Goal: Information Seeking & Learning: Learn about a topic

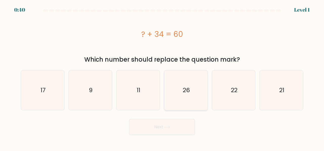
click at [186, 87] on text "26" at bounding box center [186, 90] width 7 height 8
click at [162, 77] on input "d. 26" at bounding box center [162, 76] width 0 height 1
radio input "true"
click at [159, 126] on button "Next" at bounding box center [162, 127] width 66 height 16
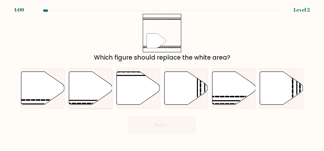
click at [85, 91] on icon at bounding box center [90, 88] width 43 height 33
click at [162, 77] on input "b." at bounding box center [162, 76] width 0 height 1
radio input "true"
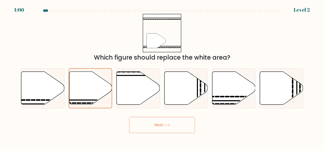
click at [166, 125] on icon at bounding box center [166, 125] width 7 height 3
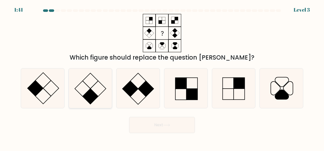
click at [97, 84] on icon at bounding box center [91, 89] width 40 height 40
click at [162, 77] on input "b." at bounding box center [162, 76] width 0 height 1
radio input "true"
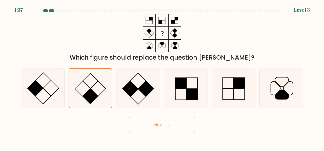
click at [157, 127] on button "Next" at bounding box center [162, 125] width 66 height 16
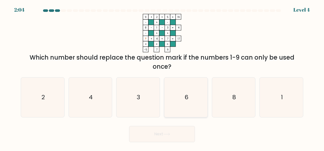
click at [187, 94] on text "6" at bounding box center [186, 97] width 4 height 8
click at [162, 77] on input "d. 6" at bounding box center [162, 76] width 0 height 1
radio input "true"
click at [174, 136] on button "Next" at bounding box center [162, 134] width 66 height 16
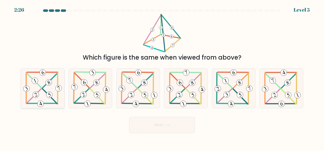
click at [37, 87] on icon at bounding box center [42, 89] width 40 height 40
click at [162, 77] on input "a." at bounding box center [162, 76] width 0 height 1
radio input "true"
click at [178, 124] on button "Next" at bounding box center [162, 125] width 66 height 16
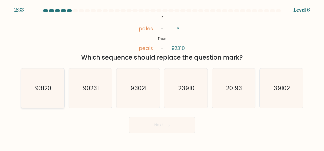
click at [63, 84] on div "93120" at bounding box center [43, 88] width 44 height 40
click at [162, 77] on input "a. 93120" at bounding box center [162, 76] width 0 height 1
radio input "true"
click at [161, 123] on button "Next" at bounding box center [162, 125] width 66 height 16
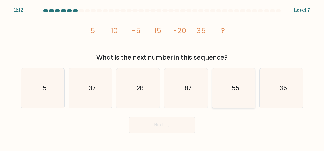
click at [235, 91] on text "-55" at bounding box center [234, 88] width 11 height 8
click at [162, 77] on input "e. -55" at bounding box center [162, 76] width 0 height 1
radio input "true"
click at [159, 127] on button "Next" at bounding box center [162, 125] width 66 height 16
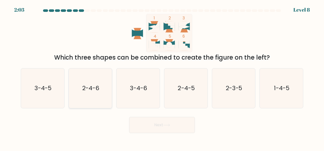
click at [85, 101] on icon "2-4-6" at bounding box center [91, 89] width 40 height 40
click at [162, 77] on input "b. 2-4-6" at bounding box center [162, 76] width 0 height 1
radio input "true"
click at [164, 128] on button "Next" at bounding box center [162, 125] width 66 height 16
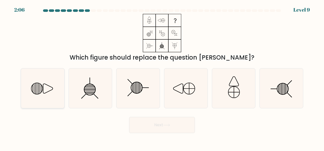
click at [37, 87] on icon at bounding box center [43, 89] width 40 height 40
click at [162, 77] on input "a." at bounding box center [162, 76] width 0 height 1
radio input "true"
click at [156, 120] on button "Next" at bounding box center [162, 125] width 66 height 16
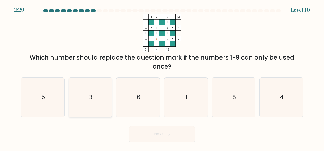
click at [87, 103] on icon "3" at bounding box center [91, 98] width 40 height 40
click at [162, 77] on input "b. 3" at bounding box center [162, 76] width 0 height 1
radio input "true"
click at [158, 132] on button "Next" at bounding box center [162, 134] width 66 height 16
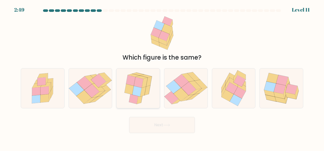
click at [137, 85] on icon at bounding box center [138, 82] width 9 height 11
click at [162, 77] on input "c." at bounding box center [162, 76] width 0 height 1
radio input "true"
click at [165, 127] on button "Next" at bounding box center [162, 125] width 66 height 16
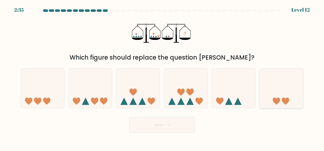
click at [281, 89] on icon at bounding box center [281, 89] width 43 height 36
click at [162, 77] on input "f." at bounding box center [162, 76] width 0 height 1
radio input "true"
click at [168, 122] on button "Next" at bounding box center [162, 125] width 66 height 16
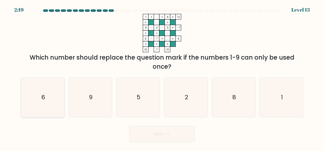
click at [48, 94] on icon "6" at bounding box center [43, 98] width 40 height 40
click at [162, 77] on input "a. 6" at bounding box center [162, 76] width 0 height 1
radio input "true"
click at [167, 130] on button "Next" at bounding box center [162, 134] width 66 height 16
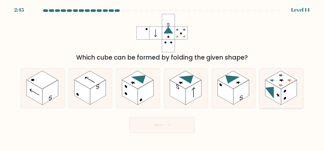
click at [283, 91] on rect at bounding box center [289, 92] width 16 height 25
click at [162, 77] on input "f." at bounding box center [162, 76] width 0 height 1
radio input "true"
click at [160, 126] on button "Next" at bounding box center [162, 125] width 66 height 16
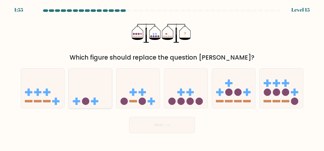
click at [85, 85] on icon at bounding box center [90, 89] width 43 height 36
click at [162, 77] on input "b." at bounding box center [162, 76] width 0 height 1
radio input "true"
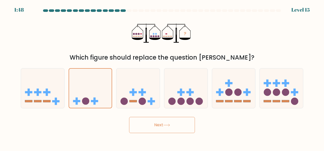
click at [155, 124] on button "Next" at bounding box center [162, 125] width 66 height 16
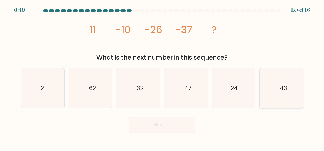
click at [285, 88] on text "-43" at bounding box center [281, 88] width 10 height 8
click at [162, 77] on input "f. -43" at bounding box center [162, 76] width 0 height 1
radio input "true"
click at [154, 130] on button "Next" at bounding box center [162, 125] width 66 height 16
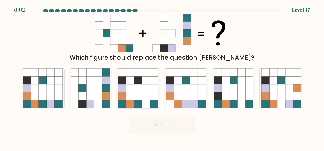
click at [136, 85] on icon at bounding box center [138, 88] width 8 height 8
click at [162, 77] on input "c." at bounding box center [162, 76] width 0 height 1
radio input "true"
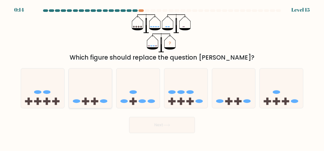
click at [94, 90] on icon at bounding box center [90, 89] width 43 height 36
click at [162, 77] on input "b." at bounding box center [162, 76] width 0 height 1
radio input "true"
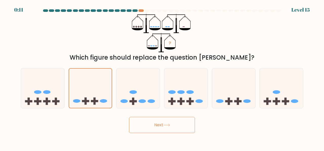
click at [159, 123] on button "Next" at bounding box center [162, 125] width 66 height 16
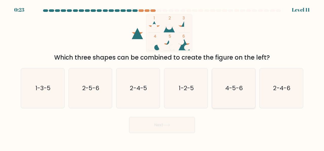
click at [237, 90] on text "4-5-6" at bounding box center [233, 88] width 17 height 8
click at [162, 77] on input "e. 4-5-6" at bounding box center [162, 76] width 0 height 1
radio input "true"
click at [170, 126] on icon at bounding box center [166, 125] width 7 height 3
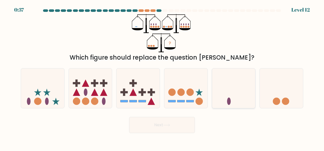
click at [218, 100] on icon at bounding box center [233, 89] width 43 height 36
click at [162, 77] on input "e." at bounding box center [162, 76] width 0 height 1
radio input "true"
click at [151, 122] on button "Next" at bounding box center [162, 125] width 66 height 16
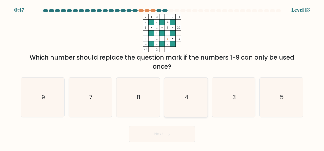
click at [185, 94] on text "4" at bounding box center [186, 97] width 4 height 8
click at [162, 77] on input "d. 4" at bounding box center [162, 76] width 0 height 1
radio input "true"
click at [158, 129] on button "Next" at bounding box center [162, 134] width 66 height 16
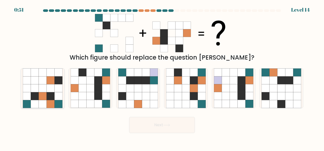
click at [48, 95] on icon at bounding box center [51, 96] width 8 height 8
click at [162, 77] on input "a." at bounding box center [162, 76] width 0 height 1
radio input "true"
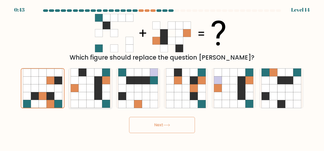
click at [96, 84] on icon at bounding box center [98, 81] width 8 height 8
click at [162, 77] on input "b." at bounding box center [162, 76] width 0 height 1
radio input "true"
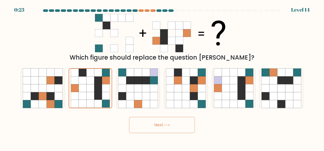
click at [157, 126] on button "Next" at bounding box center [162, 125] width 66 height 16
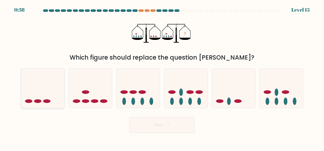
click at [41, 87] on icon at bounding box center [42, 89] width 43 height 36
click at [162, 77] on input "a." at bounding box center [162, 76] width 0 height 1
radio input "true"
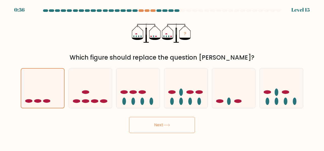
click at [159, 128] on button "Next" at bounding box center [162, 125] width 66 height 16
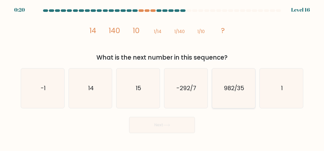
click at [243, 91] on text "982/35" at bounding box center [234, 88] width 21 height 8
click at [162, 77] on input "e. 982/35" at bounding box center [162, 76] width 0 height 1
radio input "true"
click at [275, 85] on icon "1" at bounding box center [281, 89] width 40 height 40
click at [162, 77] on input "f. 1" at bounding box center [162, 76] width 0 height 1
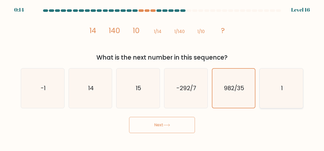
radio input "true"
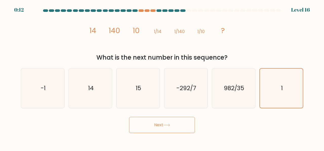
click at [163, 128] on button "Next" at bounding box center [162, 125] width 66 height 16
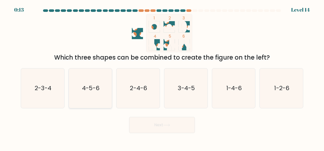
click at [90, 83] on icon "4-5-6" at bounding box center [91, 89] width 40 height 40
click at [162, 77] on input "b. 4-5-6" at bounding box center [162, 76] width 0 height 1
radio input "true"
click at [165, 125] on icon at bounding box center [166, 125] width 7 height 3
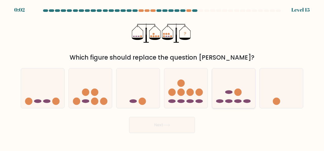
click at [229, 95] on icon at bounding box center [233, 89] width 43 height 36
click at [162, 77] on input "e." at bounding box center [162, 76] width 0 height 1
radio input "true"
click at [159, 129] on button "Next" at bounding box center [162, 125] width 66 height 16
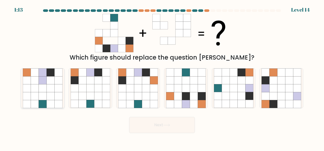
click at [49, 87] on icon at bounding box center [51, 88] width 8 height 8
click at [162, 77] on input "a." at bounding box center [162, 76] width 0 height 1
radio input "true"
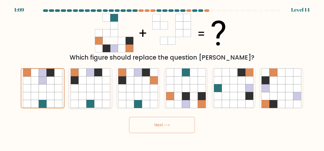
click at [91, 83] on icon at bounding box center [90, 81] width 8 height 8
click at [162, 77] on input "b." at bounding box center [162, 76] width 0 height 1
radio input "true"
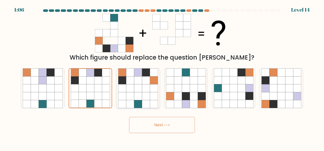
click at [141, 93] on icon at bounding box center [138, 96] width 8 height 8
click at [162, 77] on input "c." at bounding box center [162, 76] width 0 height 1
radio input "true"
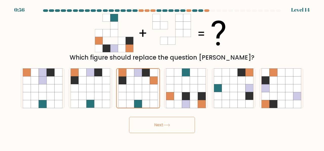
click at [173, 126] on button "Next" at bounding box center [162, 125] width 66 height 16
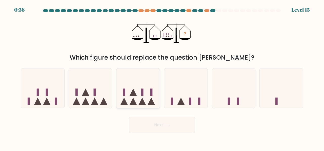
click at [137, 89] on icon at bounding box center [137, 89] width 43 height 36
click at [162, 77] on input "c." at bounding box center [162, 76] width 0 height 1
radio input "true"
click at [167, 127] on button "Next" at bounding box center [162, 125] width 66 height 16
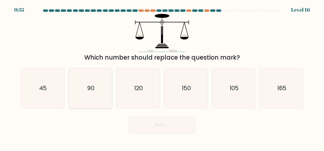
click at [86, 91] on icon "90" at bounding box center [91, 89] width 40 height 40
click at [162, 77] on input "b. 90" at bounding box center [162, 76] width 0 height 1
radio input "true"
click at [170, 130] on button "Next" at bounding box center [162, 125] width 66 height 16
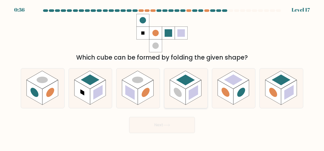
click at [200, 84] on rect at bounding box center [193, 92] width 16 height 25
click at [162, 77] on input "d." at bounding box center [162, 76] width 0 height 1
radio input "true"
click at [192, 127] on button "Next" at bounding box center [162, 125] width 66 height 16
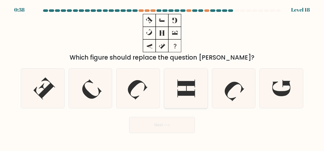
click at [185, 91] on icon at bounding box center [186, 89] width 40 height 40
click at [162, 77] on input "d." at bounding box center [162, 76] width 0 height 1
radio input "true"
click at [230, 90] on icon at bounding box center [234, 89] width 40 height 40
click at [162, 77] on input "e." at bounding box center [162, 76] width 0 height 1
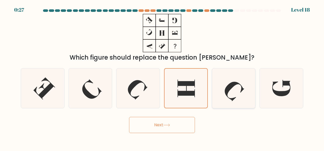
radio input "true"
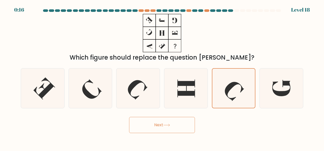
click at [165, 120] on button "Next" at bounding box center [162, 125] width 66 height 16
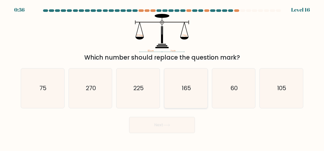
click at [188, 92] on icon "165" at bounding box center [186, 89] width 40 height 40
click at [162, 77] on input "d. 165" at bounding box center [162, 76] width 0 height 1
radio input "true"
click at [171, 130] on button "Next" at bounding box center [162, 125] width 66 height 16
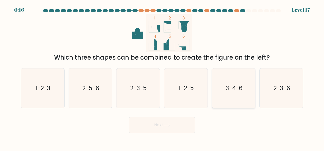
click at [232, 82] on icon "3-4-6" at bounding box center [234, 89] width 40 height 40
click at [162, 77] on input "e. 3-4-6" at bounding box center [162, 76] width 0 height 1
radio input "true"
click at [161, 130] on button "Next" at bounding box center [162, 125] width 66 height 16
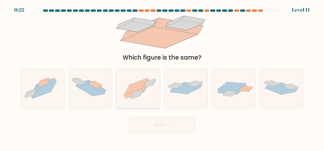
click at [133, 89] on icon at bounding box center [136, 86] width 24 height 17
click at [162, 77] on input "c." at bounding box center [162, 76] width 0 height 1
radio input "true"
click at [165, 125] on icon at bounding box center [166, 125] width 7 height 3
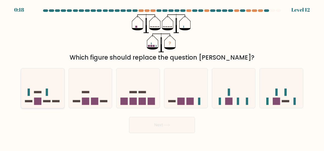
click at [40, 87] on icon at bounding box center [42, 89] width 43 height 36
click at [162, 77] on input "a." at bounding box center [162, 76] width 0 height 1
radio input "true"
click at [98, 87] on icon at bounding box center [90, 89] width 43 height 36
click at [162, 77] on input "b." at bounding box center [162, 76] width 0 height 1
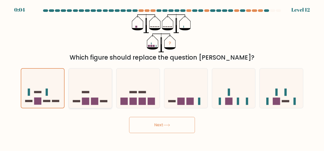
radio input "true"
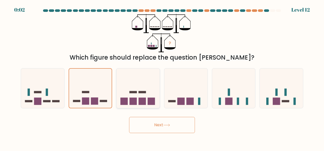
click at [151, 88] on icon at bounding box center [137, 89] width 43 height 36
click at [162, 77] on input "c." at bounding box center [162, 76] width 0 height 1
radio input "true"
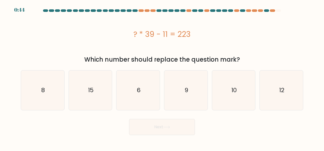
click at [172, 126] on button "Next" at bounding box center [162, 127] width 66 height 16
click at [123, 101] on icon "6" at bounding box center [138, 91] width 40 height 40
click at [162, 77] on input "c. 6" at bounding box center [162, 76] width 0 height 1
radio input "true"
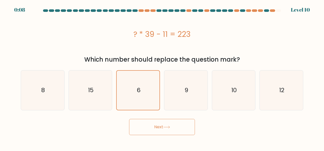
click at [169, 127] on icon at bounding box center [166, 127] width 6 height 2
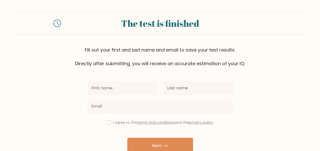
click at [120, 92] on input "text" at bounding box center [122, 88] width 70 height 14
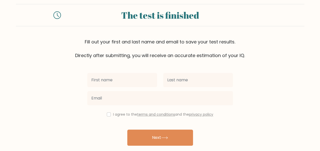
scroll to position [9, 0]
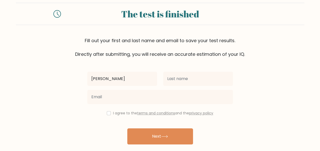
type input "[PERSON_NAME]"
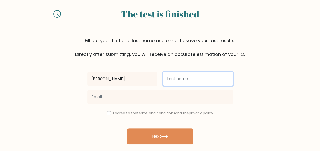
click at [168, 75] on input "text" at bounding box center [198, 79] width 70 height 14
type input "esogibe"
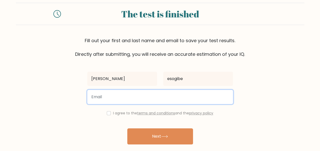
click at [143, 99] on input "email" at bounding box center [160, 97] width 146 height 14
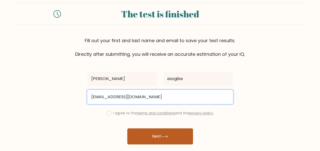
type input "[EMAIL_ADDRESS][DOMAIN_NAME]"
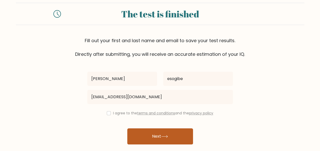
click at [166, 131] on button "Next" at bounding box center [160, 137] width 66 height 16
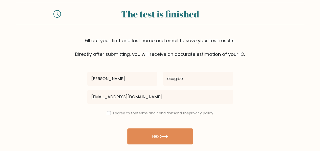
click at [113, 114] on label "I agree to the terms and conditions and the privacy policy" at bounding box center [163, 113] width 100 height 5
click at [111, 116] on div "peter esogibe peteresogibe2@gmail.com I agree to the terms and conditions and t…" at bounding box center [160, 107] width 152 height 98
click at [109, 114] on input "checkbox" at bounding box center [109, 113] width 4 height 4
checkbox input "true"
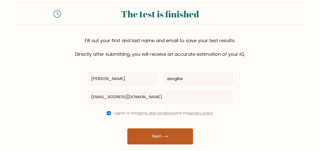
click at [149, 129] on button "Next" at bounding box center [160, 137] width 66 height 16
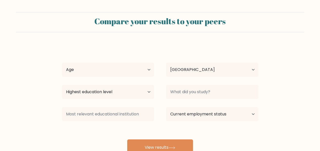
select select "NG"
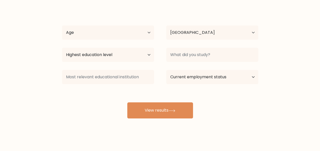
scroll to position [39, 0]
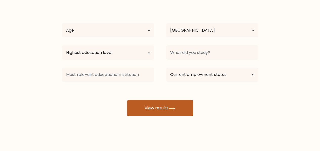
click at [153, 109] on button "View results" at bounding box center [160, 108] width 66 height 16
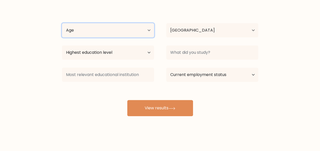
click at [132, 28] on select "Age Under 18 years old 18-24 years old 25-34 years old 35-44 years old 45-54 ye…" at bounding box center [108, 30] width 92 height 14
select select "25_34"
click at [62, 23] on select "Age Under 18 years old 18-24 years old 25-34 years old 35-44 years old 45-54 ye…" at bounding box center [108, 30] width 92 height 14
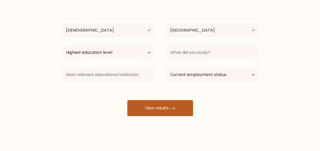
click at [159, 102] on button "View results" at bounding box center [160, 108] width 66 height 16
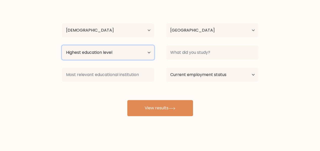
click at [136, 54] on select "Highest education level No schooling Primary Lower Secondary Upper Secondary Oc…" at bounding box center [108, 53] width 92 height 14
select select "bachelors_degree"
click at [62, 46] on select "Highest education level No schooling Primary Lower Secondary Upper Secondary Oc…" at bounding box center [108, 53] width 92 height 14
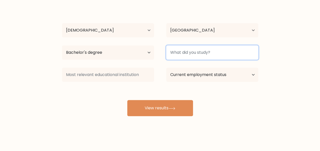
click at [192, 54] on input at bounding box center [212, 53] width 92 height 14
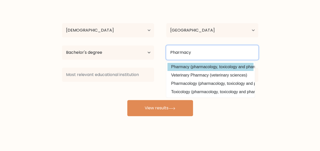
type input "Pharmacy"
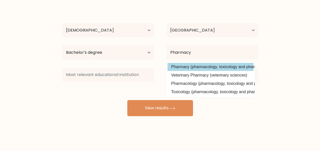
click at [194, 64] on div "peter esogibe Age Under 18 years old 18-24 years old 25-34 years old 35-44 year…" at bounding box center [160, 60] width 202 height 111
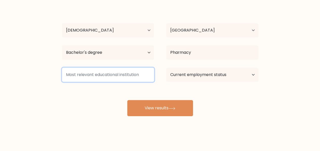
click at [127, 78] on input at bounding box center [108, 75] width 92 height 14
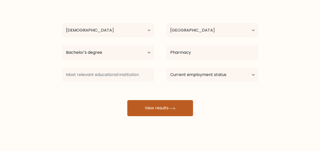
drag, startPoint x: 152, startPoint y: 94, endPoint x: 154, endPoint y: 101, distance: 7.4
click at [154, 101] on div "peter esogibe Age Under 18 years old 18-24 years old 25-34 years old 35-44 year…" at bounding box center [160, 60] width 202 height 111
click at [154, 101] on button "View results" at bounding box center [160, 108] width 66 height 16
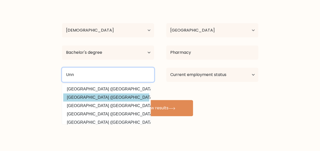
type input "Unn"
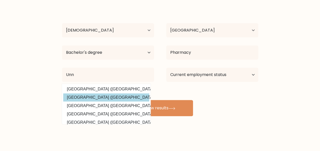
click at [115, 95] on div "peter esogibe Age Under 18 years old 18-24 years old 25-34 years old 35-44 year…" at bounding box center [160, 60] width 202 height 111
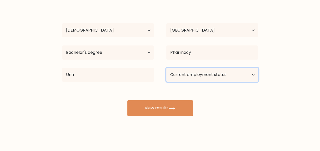
click at [203, 69] on select "Current employment status Employed Student Retired Other / prefer not to answer" at bounding box center [212, 75] width 92 height 14
select select "other"
click at [166, 68] on select "Current employment status Employed Student Retired Other / prefer not to answer" at bounding box center [212, 75] width 92 height 14
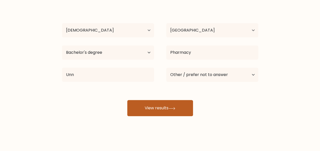
click at [171, 111] on button "View results" at bounding box center [160, 108] width 66 height 16
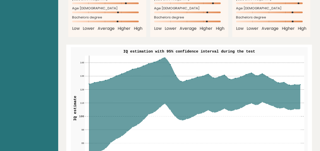
scroll to position [578, 0]
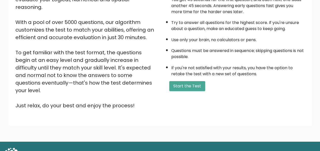
scroll to position [80, 0]
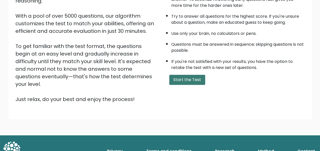
click at [185, 82] on button "Start the Test" at bounding box center [187, 80] width 36 height 10
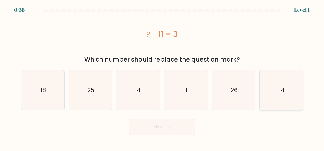
click at [281, 93] on text "14" at bounding box center [282, 90] width 6 height 8
click at [162, 77] on input "f. 14" at bounding box center [162, 76] width 0 height 1
radio input "true"
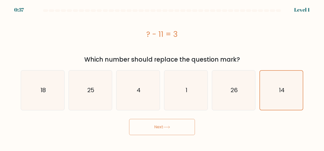
click at [175, 126] on button "Next" at bounding box center [162, 127] width 66 height 16
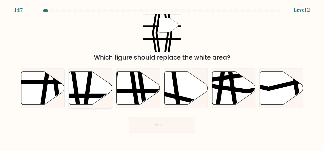
click at [84, 88] on icon at bounding box center [90, 88] width 43 height 33
click at [162, 77] on input "b." at bounding box center [162, 76] width 0 height 1
radio input "true"
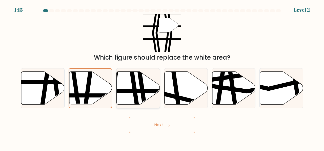
click at [144, 89] on icon at bounding box center [141, 106] width 6 height 87
click at [162, 77] on input "c." at bounding box center [162, 76] width 0 height 1
radio input "true"
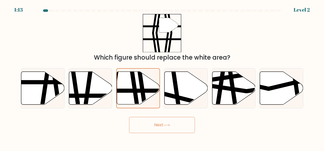
click at [175, 127] on button "Next" at bounding box center [162, 125] width 66 height 16
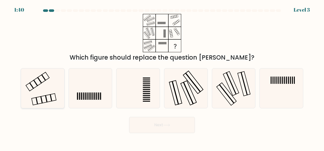
click at [28, 83] on icon at bounding box center [43, 89] width 40 height 40
click at [162, 77] on input "a." at bounding box center [162, 76] width 0 height 1
radio input "true"
click at [171, 120] on button "Next" at bounding box center [162, 125] width 66 height 16
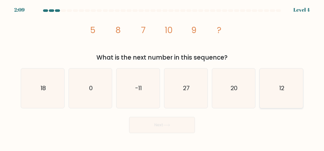
click at [280, 83] on icon "12" at bounding box center [281, 89] width 40 height 40
click at [162, 77] on input "f. 12" at bounding box center [162, 76] width 0 height 1
radio input "true"
click at [179, 125] on button "Next" at bounding box center [162, 125] width 66 height 16
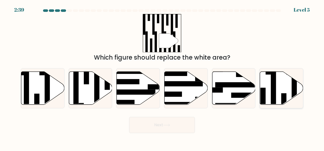
click at [270, 81] on icon at bounding box center [281, 88] width 43 height 33
click at [162, 77] on input "f." at bounding box center [162, 76] width 0 height 1
radio input "true"
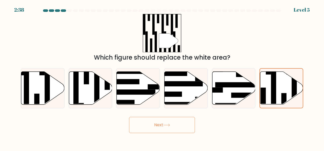
click at [152, 122] on button "Next" at bounding box center [162, 125] width 66 height 16
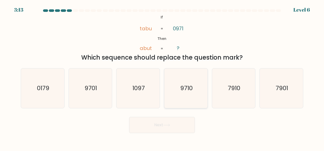
click at [179, 84] on icon "9710" at bounding box center [186, 89] width 40 height 40
click at [162, 77] on input "d. 9710" at bounding box center [162, 76] width 0 height 1
radio input "true"
click at [163, 122] on button "Next" at bounding box center [162, 125] width 66 height 16
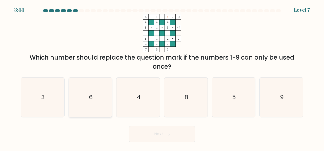
click at [96, 99] on icon "6" at bounding box center [91, 98] width 40 height 40
click at [162, 77] on input "b. 6" at bounding box center [162, 76] width 0 height 1
radio input "true"
click at [157, 139] on button "Next" at bounding box center [162, 134] width 66 height 16
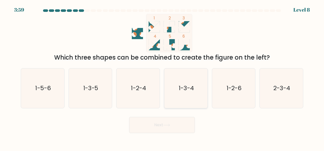
click at [185, 83] on icon "1-3-4" at bounding box center [186, 89] width 40 height 40
click at [162, 77] on input "d. 1-3-4" at bounding box center [162, 76] width 0 height 1
radio input "true"
click at [166, 123] on button "Next" at bounding box center [162, 125] width 66 height 16
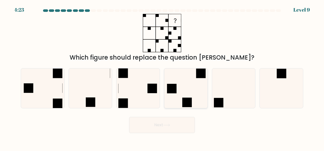
click at [191, 87] on icon at bounding box center [186, 89] width 40 height 40
click at [162, 77] on input "d." at bounding box center [162, 76] width 0 height 1
radio input "true"
click at [138, 80] on icon at bounding box center [138, 89] width 40 height 40
click at [162, 77] on input "c." at bounding box center [162, 76] width 0 height 1
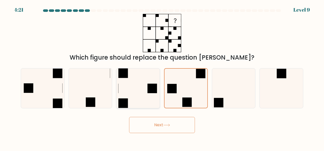
radio input "true"
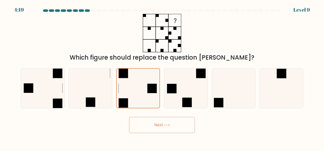
click at [170, 123] on button "Next" at bounding box center [162, 125] width 66 height 16
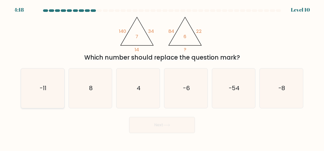
click at [45, 88] on text "-11" at bounding box center [43, 88] width 7 height 8
click at [162, 77] on input "a. -11" at bounding box center [162, 76] width 0 height 1
radio input "true"
click at [88, 91] on icon "8" at bounding box center [91, 89] width 40 height 40
click at [162, 77] on input "b. 8" at bounding box center [162, 76] width 0 height 1
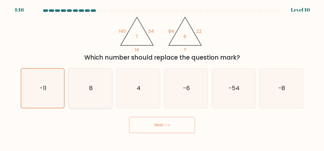
radio input "true"
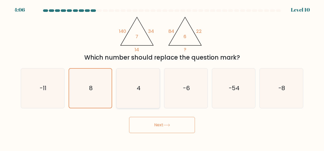
click at [142, 90] on icon "4" at bounding box center [138, 89] width 40 height 40
click at [162, 77] on input "c. 4" at bounding box center [162, 76] width 0 height 1
radio input "true"
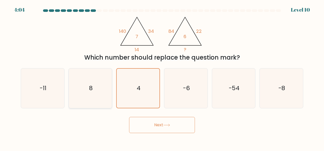
click at [95, 76] on icon "8" at bounding box center [91, 89] width 40 height 40
click at [162, 76] on input "b. 8" at bounding box center [162, 76] width 0 height 1
radio input "true"
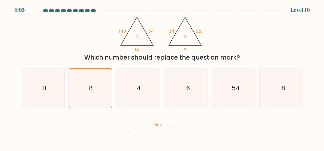
click at [141, 129] on button "Next" at bounding box center [162, 125] width 66 height 16
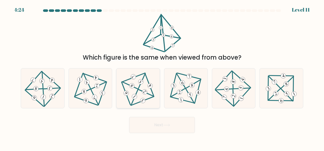
click at [137, 93] on icon at bounding box center [138, 89] width 32 height 32
click at [162, 77] on input "c." at bounding box center [162, 76] width 0 height 1
radio input "true"
click at [165, 133] on body "4:07 Level 11" at bounding box center [162, 75] width 324 height 151
click at [161, 127] on button "Next" at bounding box center [162, 125] width 66 height 16
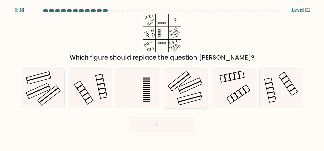
click at [189, 83] on icon at bounding box center [186, 89] width 40 height 40
click at [162, 77] on input "d." at bounding box center [162, 76] width 0 height 1
radio input "true"
click at [172, 122] on button "Next" at bounding box center [162, 125] width 66 height 16
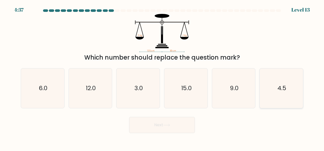
click at [261, 84] on div "4.5" at bounding box center [281, 88] width 44 height 40
click at [162, 77] on input "f. 4.5" at bounding box center [162, 76] width 0 height 1
radio input "true"
click at [177, 123] on button "Next" at bounding box center [162, 125] width 66 height 16
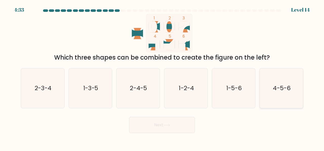
click at [270, 85] on icon "4-5-6" at bounding box center [281, 89] width 40 height 40
click at [162, 77] on input "f. 4-5-6" at bounding box center [162, 76] width 0 height 1
radio input "true"
click at [157, 125] on button "Next" at bounding box center [162, 125] width 66 height 16
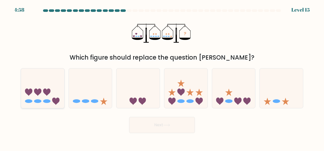
click at [39, 87] on icon at bounding box center [42, 89] width 43 height 36
click at [162, 77] on input "a." at bounding box center [162, 76] width 0 height 1
radio input "true"
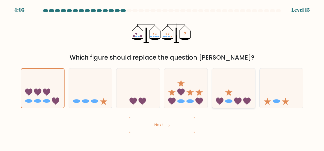
click at [235, 100] on icon at bounding box center [237, 101] width 7 height 7
click at [162, 77] on input "e." at bounding box center [162, 76] width 0 height 1
radio input "true"
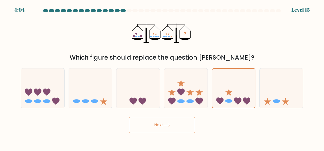
click at [163, 125] on button "Next" at bounding box center [162, 125] width 66 height 16
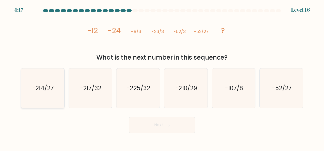
click at [36, 82] on icon "-214/27" at bounding box center [43, 89] width 40 height 40
click at [162, 77] on input "a. -214/27" at bounding box center [162, 76] width 0 height 1
radio input "true"
click at [150, 125] on button "Next" at bounding box center [162, 125] width 66 height 16
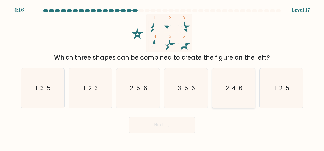
click at [236, 90] on text "2-4-6" at bounding box center [233, 88] width 17 height 8
click at [162, 77] on input "e. 2-4-6" at bounding box center [162, 76] width 0 height 1
radio input "true"
click at [166, 122] on button "Next" at bounding box center [162, 125] width 66 height 16
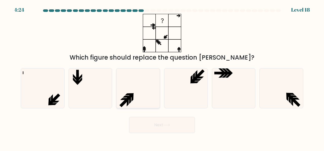
click at [144, 83] on icon at bounding box center [138, 89] width 40 height 40
click at [162, 77] on input "c." at bounding box center [162, 76] width 0 height 1
radio input "true"
click at [282, 90] on icon at bounding box center [281, 89] width 40 height 40
click at [162, 77] on input "f." at bounding box center [162, 76] width 0 height 1
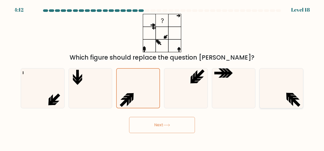
radio input "true"
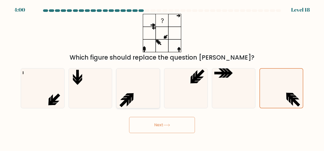
click at [131, 91] on icon at bounding box center [138, 89] width 40 height 40
click at [162, 77] on input "c." at bounding box center [162, 76] width 0 height 1
radio input "true"
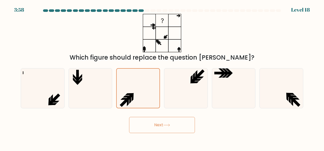
click at [164, 129] on button "Next" at bounding box center [162, 125] width 66 height 16
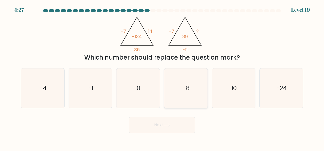
click at [185, 86] on text "-8" at bounding box center [186, 88] width 7 height 8
click at [162, 77] on input "d. -8" at bounding box center [162, 76] width 0 height 1
radio input "true"
click at [166, 127] on button "Next" at bounding box center [162, 125] width 66 height 16
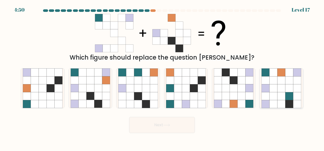
click at [292, 83] on icon at bounding box center [289, 81] width 8 height 8
click at [162, 77] on input "f." at bounding box center [162, 76] width 0 height 1
radio input "true"
click at [164, 130] on button "Next" at bounding box center [162, 125] width 66 height 16
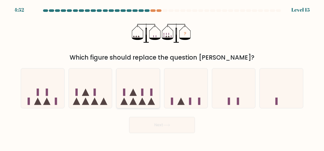
click at [138, 103] on icon at bounding box center [137, 89] width 43 height 36
click at [162, 77] on input "c." at bounding box center [162, 76] width 0 height 1
radio input "true"
click at [168, 128] on button "Next" at bounding box center [162, 125] width 66 height 16
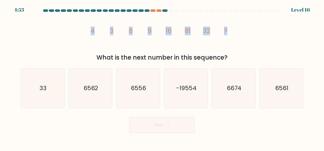
drag, startPoint x: 87, startPoint y: 24, endPoint x: 228, endPoint y: 48, distance: 143.8
click at [228, 48] on icon "image/svg+xml 4 3 8 9 16 81 32 ?" at bounding box center [162, 33] width 152 height 38
click at [143, 24] on icon "image/svg+xml 4 3 8 9 16 81 32 ?" at bounding box center [162, 33] width 152 height 38
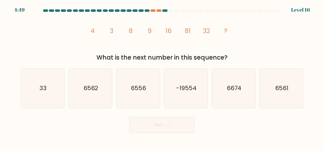
drag, startPoint x: 86, startPoint y: 30, endPoint x: 199, endPoint y: 56, distance: 116.3
click at [199, 56] on div "image/svg+xml 4 3 8 9 16 81 32 ? What is the next number in this sequence?" at bounding box center [162, 38] width 288 height 48
click at [81, 29] on div "image/svg+xml 4 3 8 9 16 81 32 ? What is the next number in this sequence?" at bounding box center [162, 38] width 288 height 48
drag, startPoint x: 84, startPoint y: 28, endPoint x: 263, endPoint y: 57, distance: 181.7
click at [263, 57] on div "image/svg+xml 4 3 8 9 16 81 32 ? What is the next number in this sequence?" at bounding box center [162, 38] width 288 height 48
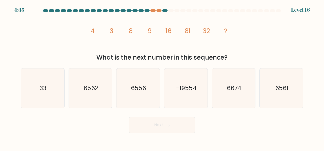
copy div "4 3 8 9 16 81 32 ? What is the next number in this sequence?"
click at [72, 53] on div "What is the next number in this sequence?" at bounding box center [162, 57] width 276 height 9
click at [142, 84] on icon "6556" at bounding box center [138, 89] width 40 height 40
click at [162, 77] on input "c. 6556" at bounding box center [162, 76] width 0 height 1
radio input "true"
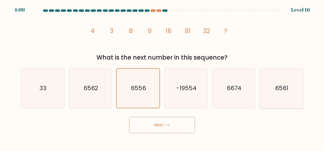
click at [261, 93] on div "6561" at bounding box center [281, 88] width 44 height 40
click at [162, 77] on input "f. 6561" at bounding box center [162, 76] width 0 height 1
radio input "true"
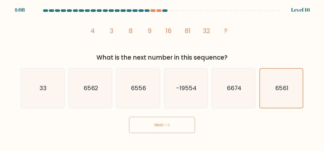
click at [184, 126] on button "Next" at bounding box center [162, 125] width 66 height 16
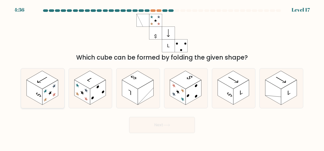
click at [39, 87] on rect at bounding box center [42, 80] width 31 height 18
click at [162, 77] on input "a." at bounding box center [162, 76] width 0 height 1
radio input "true"
click at [165, 122] on button "Next" at bounding box center [162, 125] width 66 height 16
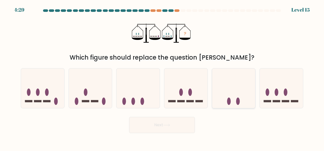
click at [230, 93] on icon at bounding box center [233, 89] width 43 height 36
click at [162, 77] on input "e." at bounding box center [162, 76] width 0 height 1
radio input "true"
click at [159, 128] on button "Next" at bounding box center [162, 125] width 66 height 16
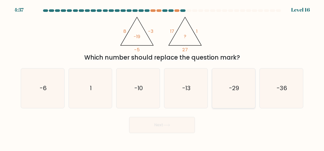
click at [241, 89] on icon "-29" at bounding box center [234, 89] width 40 height 40
click at [162, 77] on input "e. -29" at bounding box center [162, 76] width 0 height 1
radio input "true"
click at [173, 123] on button "Next" at bounding box center [162, 125] width 66 height 16
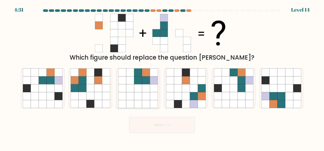
click at [146, 84] on icon at bounding box center [146, 81] width 8 height 8
click at [162, 77] on input "c." at bounding box center [162, 76] width 0 height 1
radio input "true"
click at [275, 100] on icon at bounding box center [273, 96] width 8 height 8
click at [162, 77] on input "f." at bounding box center [162, 76] width 0 height 1
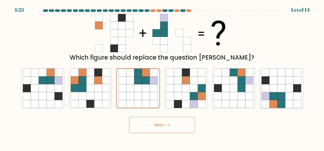
radio input "true"
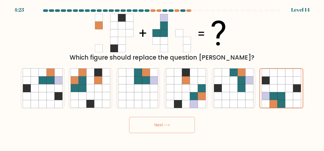
click at [175, 125] on button "Next" at bounding box center [162, 125] width 66 height 16
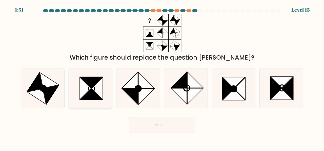
click at [98, 85] on icon at bounding box center [97, 88] width 11 height 23
click at [162, 77] on input "b." at bounding box center [162, 76] width 0 height 1
radio input "true"
click at [163, 127] on button "Next" at bounding box center [162, 125] width 66 height 16
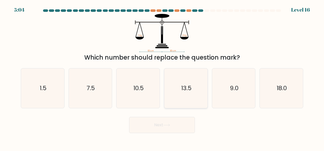
click at [200, 82] on icon "13.5" at bounding box center [186, 89] width 40 height 40
click at [162, 77] on input "d. 13.5" at bounding box center [162, 76] width 0 height 1
radio input "true"
click at [168, 128] on button "Next" at bounding box center [162, 125] width 66 height 16
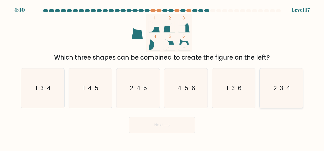
click at [271, 85] on icon "2-3-4" at bounding box center [281, 89] width 40 height 40
click at [162, 77] on input "f. 2-3-4" at bounding box center [162, 76] width 0 height 1
radio input "true"
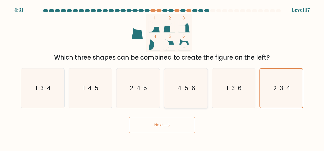
click at [189, 82] on icon "4-5-6" at bounding box center [186, 89] width 40 height 40
click at [162, 77] on input "d. 4-5-6" at bounding box center [162, 76] width 0 height 1
radio input "true"
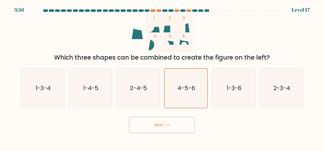
click at [161, 122] on button "Next" at bounding box center [162, 125] width 66 height 16
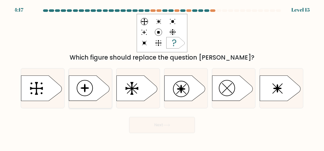
click at [91, 88] on icon at bounding box center [89, 88] width 40 height 25
click at [162, 77] on input "b." at bounding box center [162, 76] width 0 height 1
radio input "true"
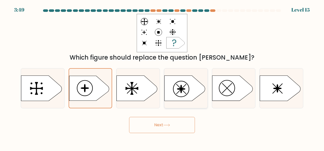
click at [174, 86] on circle at bounding box center [181, 89] width 16 height 16
click at [162, 77] on input "d." at bounding box center [162, 76] width 0 height 1
radio input "true"
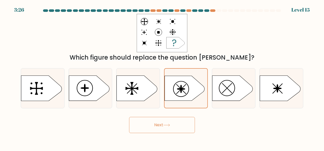
click at [169, 122] on button "Next" at bounding box center [162, 125] width 66 height 16
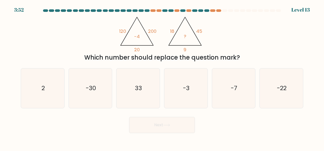
drag, startPoint x: 104, startPoint y: 20, endPoint x: 250, endPoint y: 55, distance: 149.8
click at [250, 55] on div "@import url('https://fonts.googleapis.com/css?family=Abril+Fatface:400,100,100i…" at bounding box center [162, 38] width 288 height 48
copy div "120 200 20 -4 @import url('https://fonts.googleapis.com/css?family=Abril+Fatfac…"
click at [110, 47] on div "@import url('https://fonts.googleapis.com/css?family=Abril+Fatface:400,100,100i…" at bounding box center [162, 38] width 288 height 48
click at [92, 93] on icon "-30" at bounding box center [91, 89] width 40 height 40
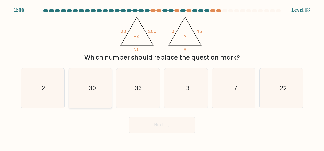
click at [162, 77] on input "b. -30" at bounding box center [162, 76] width 0 height 1
radio input "true"
click at [149, 100] on icon "33" at bounding box center [138, 89] width 40 height 40
click at [162, 77] on input "c. 33" at bounding box center [162, 76] width 0 height 1
radio input "true"
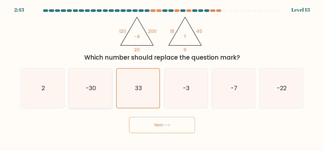
click at [93, 83] on icon "-30" at bounding box center [91, 89] width 40 height 40
click at [162, 77] on input "b. -30" at bounding box center [162, 76] width 0 height 1
radio input "true"
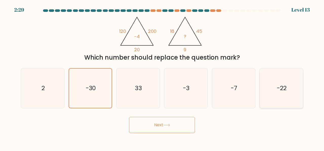
click at [291, 88] on icon "-22" at bounding box center [281, 89] width 40 height 40
click at [162, 77] on input "f. -22" at bounding box center [162, 76] width 0 height 1
radio input "true"
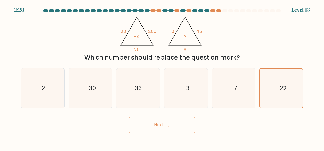
click at [172, 129] on button "Next" at bounding box center [162, 125] width 66 height 16
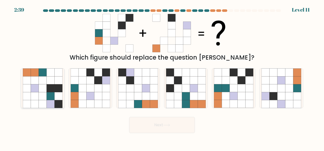
click at [52, 97] on icon at bounding box center [51, 96] width 8 height 8
click at [162, 77] on input "a." at bounding box center [162, 76] width 0 height 1
radio input "true"
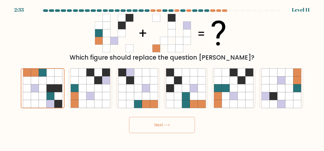
click at [142, 122] on button "Next" at bounding box center [162, 125] width 66 height 16
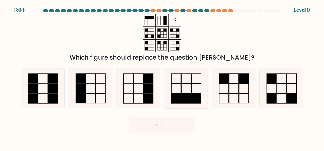
click at [175, 82] on icon at bounding box center [186, 89] width 40 height 40
click at [162, 77] on input "d." at bounding box center [162, 76] width 0 height 1
radio input "true"
click at [181, 116] on div "Next" at bounding box center [162, 124] width 288 height 19
click at [178, 121] on button "Next" at bounding box center [162, 125] width 66 height 16
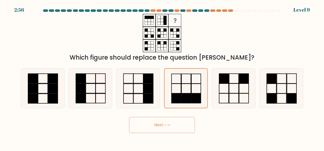
click at [169, 124] on icon at bounding box center [166, 125] width 7 height 3
click at [155, 130] on button "Next" at bounding box center [162, 125] width 66 height 16
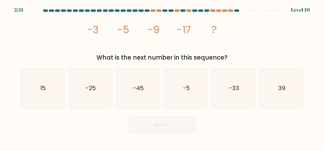
click at [157, 123] on button "Next" at bounding box center [162, 125] width 66 height 16
click at [233, 83] on icon "-33" at bounding box center [234, 89] width 40 height 40
click at [162, 77] on input "e. -33" at bounding box center [162, 76] width 0 height 1
radio input "true"
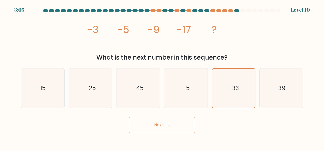
click at [174, 124] on button "Next" at bounding box center [162, 125] width 66 height 16
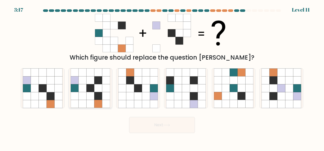
click at [103, 77] on icon at bounding box center [106, 81] width 8 height 8
click at [162, 77] on input "b." at bounding box center [162, 76] width 0 height 1
radio input "true"
click at [159, 128] on button "Next" at bounding box center [162, 125] width 66 height 16
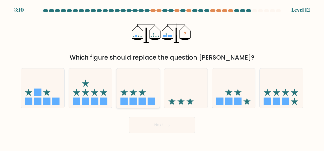
click at [119, 98] on icon at bounding box center [137, 89] width 43 height 36
click at [162, 77] on input "c." at bounding box center [162, 76] width 0 height 1
radio input "true"
click at [236, 96] on icon at bounding box center [233, 89] width 43 height 36
click at [162, 77] on input "e." at bounding box center [162, 76] width 0 height 1
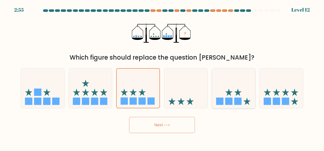
radio input "true"
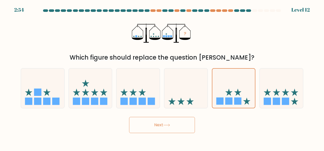
click at [190, 130] on button "Next" at bounding box center [162, 125] width 66 height 16
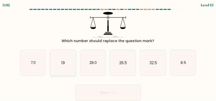
click at [70, 68] on icon "19" at bounding box center [63, 63] width 26 height 26
click at [108, 52] on input "b. 19" at bounding box center [108, 50] width 0 height 1
radio input "true"
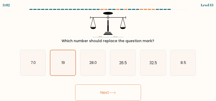
click at [94, 93] on button "Next" at bounding box center [108, 92] width 66 height 16
click at [108, 91] on button "Next" at bounding box center [108, 92] width 66 height 16
click at [103, 95] on button "Next" at bounding box center [108, 92] width 66 height 16
click at [104, 92] on button "Next" at bounding box center [108, 92] width 66 height 16
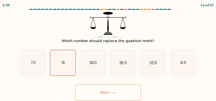
click at [104, 92] on button "Next" at bounding box center [108, 92] width 66 height 16
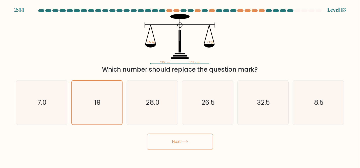
click at [177, 141] on button "Next" at bounding box center [180, 142] width 66 height 16
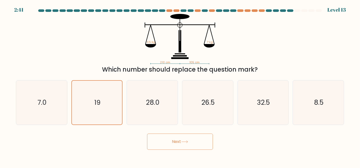
click at [177, 141] on button "Next" at bounding box center [180, 142] width 66 height 16
click at [179, 139] on button "Next" at bounding box center [180, 142] width 66 height 16
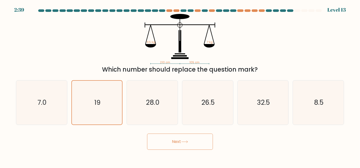
click at [179, 139] on button "Next" at bounding box center [180, 142] width 66 height 16
click at [180, 143] on button "Next" at bounding box center [180, 142] width 66 height 16
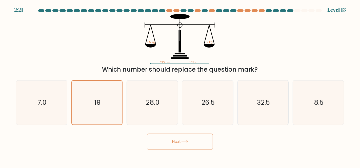
click at [188, 148] on button "Next" at bounding box center [180, 142] width 66 height 16
click at [188, 144] on button "Next" at bounding box center [180, 142] width 66 height 16
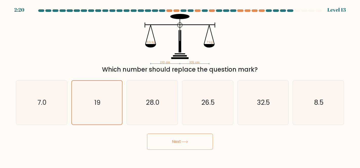
click at [188, 144] on button "Next" at bounding box center [180, 142] width 66 height 16
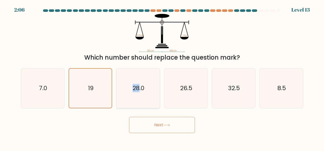
drag, startPoint x: 105, startPoint y: 70, endPoint x: 141, endPoint y: 105, distance: 49.9
click at [141, 105] on div "a. 7.0 b. 19" at bounding box center [162, 86] width 286 height 44
click at [150, 125] on button "Next" at bounding box center [162, 125] width 66 height 16
click at [166, 126] on icon at bounding box center [166, 125] width 7 height 3
click at [111, 126] on div "Next" at bounding box center [162, 124] width 288 height 19
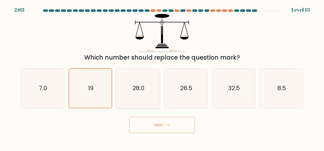
click at [129, 98] on icon "28.0" at bounding box center [138, 89] width 40 height 40
click at [162, 77] on input "c. 28.0" at bounding box center [162, 76] width 0 height 1
radio input "true"
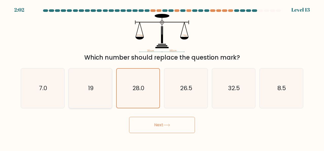
click at [103, 97] on icon "19" at bounding box center [91, 89] width 40 height 40
click at [162, 77] on input "b. 19" at bounding box center [162, 76] width 0 height 1
radio input "true"
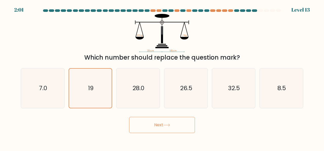
click at [153, 128] on button "Next" at bounding box center [162, 125] width 66 height 16
click at [162, 123] on button "Next" at bounding box center [162, 125] width 66 height 16
click at [161, 123] on button "Next" at bounding box center [162, 125] width 66 height 16
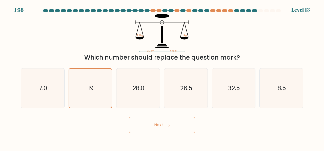
click at [161, 123] on button "Next" at bounding box center [162, 125] width 66 height 16
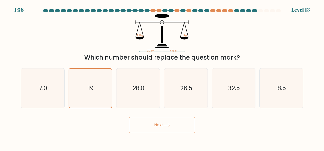
click at [161, 123] on button "Next" at bounding box center [162, 125] width 66 height 16
click at [161, 124] on button "Next" at bounding box center [162, 125] width 66 height 16
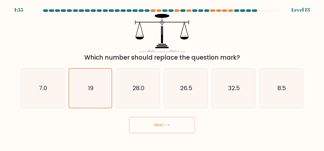
click at [161, 124] on button "Next" at bounding box center [162, 125] width 66 height 16
click at [160, 124] on button "Next" at bounding box center [162, 125] width 66 height 16
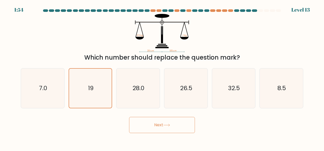
click at [160, 124] on button "Next" at bounding box center [162, 125] width 66 height 16
click at [162, 125] on button "Next" at bounding box center [162, 125] width 66 height 16
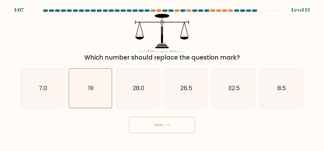
click at [162, 125] on button "Next" at bounding box center [162, 125] width 66 height 16
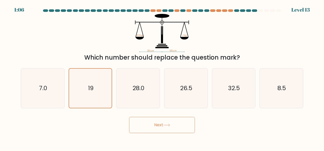
click at [162, 125] on button "Next" at bounding box center [162, 125] width 66 height 16
click at [157, 125] on button "Next" at bounding box center [162, 125] width 66 height 16
click at [110, 123] on div "Next" at bounding box center [162, 124] width 288 height 19
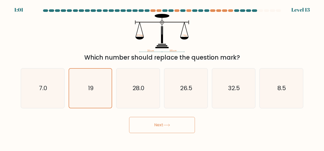
click at [151, 129] on button "Next" at bounding box center [162, 125] width 66 height 16
click at [155, 124] on button "Next" at bounding box center [162, 125] width 66 height 16
click at [169, 126] on icon at bounding box center [166, 125] width 6 height 2
click at [170, 126] on icon at bounding box center [166, 125] width 7 height 3
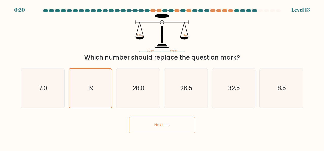
click at [170, 126] on icon at bounding box center [166, 125] width 7 height 3
drag, startPoint x: 170, startPoint y: 126, endPoint x: 164, endPoint y: 124, distance: 6.7
click at [164, 124] on button "Next" at bounding box center [162, 125] width 66 height 16
click at [126, 129] on div "Next" at bounding box center [162, 124] width 288 height 19
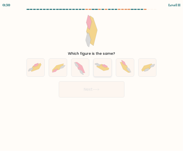
click at [112, 65] on icon at bounding box center [103, 67] width 18 height 11
click at [92, 76] on input "d." at bounding box center [92, 76] width 0 height 1
radio input "true"
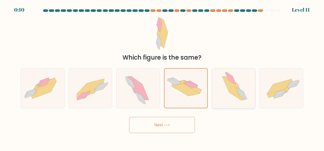
click at [183, 80] on icon at bounding box center [233, 89] width 35 height 40
click at [162, 77] on input "e." at bounding box center [162, 76] width 0 height 1
radio input "true"
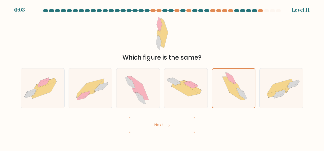
click at [180, 127] on button "Next" at bounding box center [162, 125] width 66 height 16
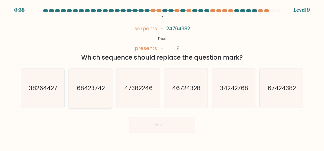
click at [85, 86] on text "68423742" at bounding box center [91, 88] width 28 height 8
click at [162, 77] on input "b. 68423742" at bounding box center [162, 76] width 0 height 1
radio input "true"
click at [183, 87] on text "67424382" at bounding box center [281, 88] width 28 height 8
click at [162, 77] on input "f. 67424382" at bounding box center [162, 76] width 0 height 1
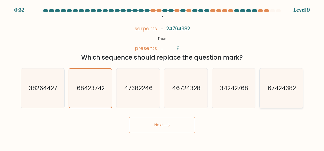
radio input "true"
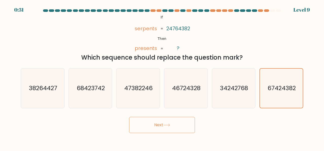
click at [178, 120] on button "Next" at bounding box center [162, 125] width 66 height 16
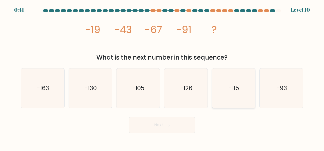
click at [183, 85] on icon "-115" at bounding box center [234, 89] width 40 height 40
click at [162, 77] on input "e. -115" at bounding box center [162, 76] width 0 height 1
radio input "true"
click at [155, 126] on button "Next" at bounding box center [162, 125] width 66 height 16
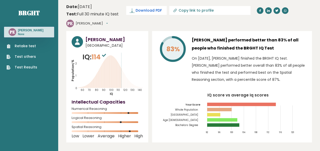
click at [142, 11] on span "Download PDF" at bounding box center [149, 10] width 26 height 5
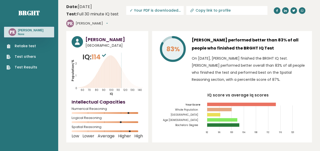
click at [25, 43] on div "Retake test Test others Test Results" at bounding box center [29, 53] width 50 height 33
click at [27, 68] on link "Test Results" at bounding box center [22, 67] width 31 height 5
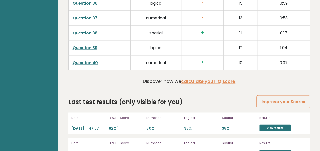
scroll to position [1347, 0]
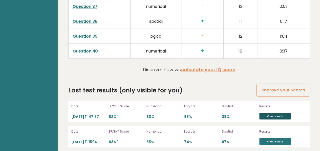
click at [272, 113] on link "View results" at bounding box center [274, 116] width 31 height 7
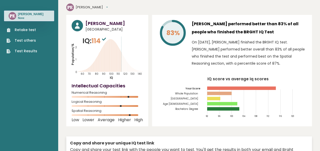
scroll to position [0, 0]
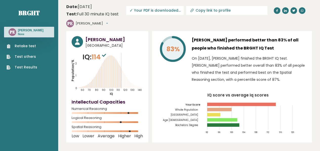
click at [17, 46] on link "Retake test" at bounding box center [22, 46] width 31 height 5
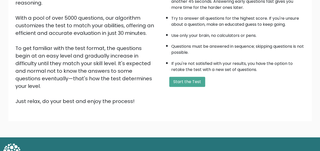
scroll to position [80, 0]
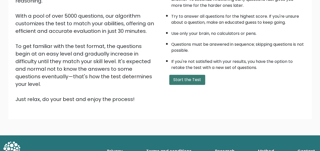
click at [179, 82] on button "Start the Test" at bounding box center [187, 80] width 36 height 10
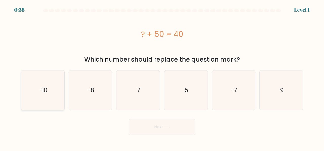
click at [55, 82] on icon "-10" at bounding box center [43, 91] width 40 height 40
click at [162, 77] on input "a. -10" at bounding box center [162, 76] width 0 height 1
radio input "true"
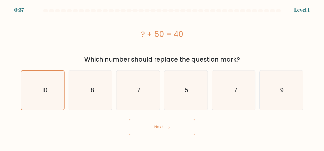
click at [156, 131] on button "Next" at bounding box center [162, 127] width 66 height 16
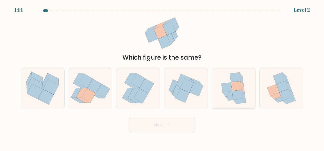
click at [230, 84] on icon at bounding box center [226, 88] width 11 height 10
click at [162, 77] on input "e." at bounding box center [162, 76] width 0 height 1
radio input "true"
click at [171, 122] on button "Next" at bounding box center [162, 125] width 66 height 16
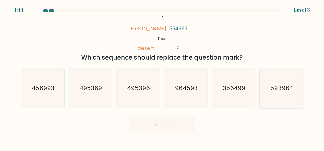
click at [274, 91] on text "593964" at bounding box center [281, 88] width 23 height 8
click at [162, 77] on input "f. 593964" at bounding box center [162, 76] width 0 height 1
radio input "true"
click at [160, 126] on button "Next" at bounding box center [162, 125] width 66 height 16
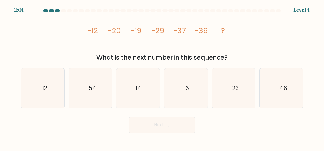
drag, startPoint x: 85, startPoint y: 30, endPoint x: 233, endPoint y: 60, distance: 150.7
click at [233, 60] on div "image/svg+xml -12 -20 -19 -29 -37 -36 ? What is the next number in this sequenc…" at bounding box center [162, 38] width 288 height 48
copy div "-12 -20 -19 -29 -37 -36 ? What is the next number in this sequence?"
click at [252, 87] on icon "-23" at bounding box center [234, 89] width 40 height 40
click at [162, 77] on input "e. -23" at bounding box center [162, 76] width 0 height 1
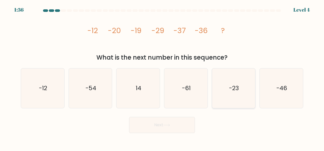
radio input "true"
click at [282, 86] on text "-46" at bounding box center [281, 88] width 11 height 8
click at [162, 77] on input "f. -46" at bounding box center [162, 76] width 0 height 1
radio input "true"
click at [181, 124] on button "Next" at bounding box center [162, 125] width 66 height 16
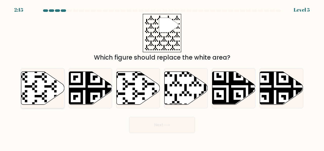
click at [35, 79] on icon at bounding box center [42, 88] width 43 height 33
click at [162, 77] on input "a." at bounding box center [162, 76] width 0 height 1
radio input "true"
click at [143, 81] on icon at bounding box center [138, 88] width 43 height 33
click at [162, 77] on input "c." at bounding box center [162, 76] width 0 height 1
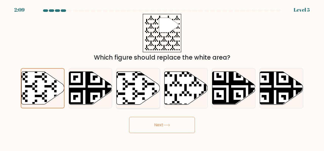
radio input "true"
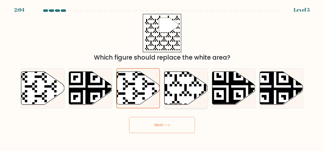
click at [196, 81] on icon at bounding box center [172, 106] width 78 height 78
click at [162, 77] on input "d." at bounding box center [162, 76] width 0 height 1
radio input "true"
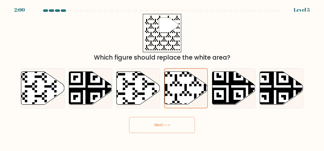
click at [165, 124] on button "Next" at bounding box center [162, 125] width 66 height 16
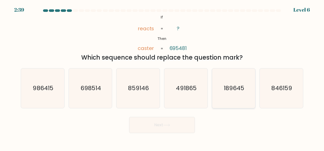
click at [229, 92] on text "189645" at bounding box center [234, 88] width 20 height 8
click at [162, 77] on input "e. 189645" at bounding box center [162, 76] width 0 height 1
radio input "true"
click at [191, 94] on icon "491865" at bounding box center [186, 89] width 40 height 40
click at [162, 77] on input "d. 491865" at bounding box center [162, 76] width 0 height 1
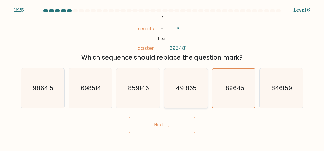
radio input "true"
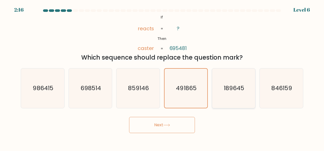
click at [245, 90] on icon "189645" at bounding box center [234, 89] width 40 height 40
click at [162, 77] on input "e. 189645" at bounding box center [162, 76] width 0 height 1
radio input "true"
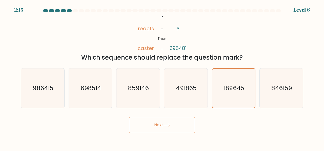
click at [171, 130] on button "Next" at bounding box center [162, 125] width 66 height 16
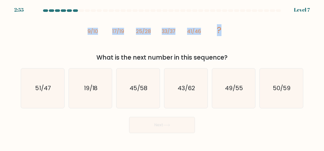
drag, startPoint x: 83, startPoint y: 30, endPoint x: 235, endPoint y: 18, distance: 152.0
click at [235, 18] on div "image/svg+xml 9/10 17/19 25/28 33/37 41/46 ? What is the next number in this se…" at bounding box center [162, 38] width 288 height 48
copy g "9/10 17/19 25/28 33/37 41/46 ?"
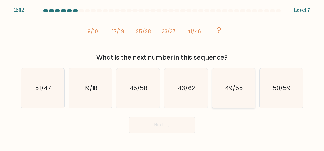
click at [230, 89] on text "49/55" at bounding box center [234, 88] width 18 height 8
click at [162, 77] on input "e. 49/55" at bounding box center [162, 76] width 0 height 1
radio input "true"
click at [170, 134] on body "2:41 Level 7" at bounding box center [162, 75] width 324 height 151
click at [171, 130] on button "Next" at bounding box center [162, 125] width 66 height 16
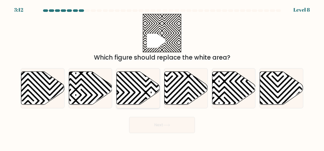
click at [146, 88] on icon at bounding box center [151, 70] width 87 height 87
click at [162, 77] on input "c." at bounding box center [162, 76] width 0 height 1
radio input "true"
click at [153, 126] on button "Next" at bounding box center [162, 125] width 66 height 16
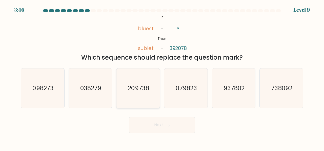
click at [136, 90] on text "209738" at bounding box center [138, 88] width 21 height 8
click at [162, 77] on input "c. 209738" at bounding box center [162, 76] width 0 height 1
radio input "true"
click at [168, 124] on icon at bounding box center [166, 125] width 7 height 3
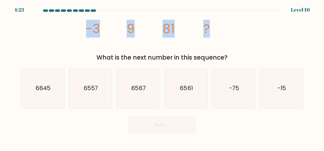
drag, startPoint x: 79, startPoint y: 29, endPoint x: 217, endPoint y: 29, distance: 137.6
click at [217, 29] on div "image/svg+xml -3 9 81 ? What is the next number in this sequence?" at bounding box center [162, 38] width 288 height 48
copy g "-3 9 81 ?"
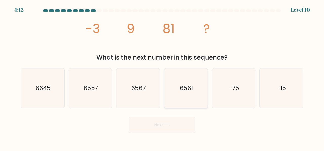
click at [196, 89] on icon "6561" at bounding box center [186, 89] width 40 height 40
click at [162, 77] on input "d. 6561" at bounding box center [162, 76] width 0 height 1
radio input "true"
click at [159, 125] on button "Next" at bounding box center [162, 125] width 66 height 16
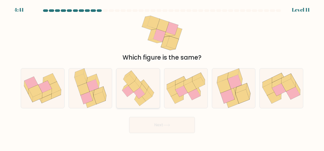
click at [134, 95] on icon at bounding box center [138, 89] width 38 height 40
click at [162, 77] on input "c." at bounding box center [162, 76] width 0 height 1
radio input "true"
click at [193, 90] on icon at bounding box center [190, 87] width 12 height 11
click at [162, 77] on input "d." at bounding box center [162, 76] width 0 height 1
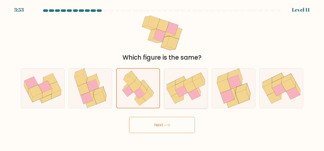
radio input "true"
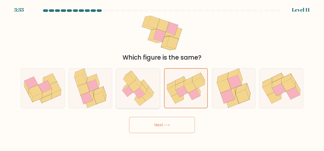
click at [118, 93] on div at bounding box center [138, 88] width 44 height 40
click at [162, 77] on input "c." at bounding box center [162, 76] width 0 height 1
radio input "true"
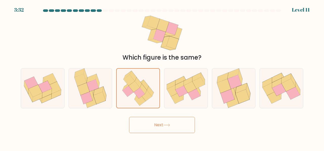
click at [153, 122] on button "Next" at bounding box center [162, 125] width 66 height 16
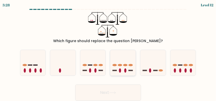
click at [127, 68] on icon at bounding box center [123, 62] width 26 height 21
click at [108, 52] on input "d." at bounding box center [108, 50] width 0 height 1
radio input "true"
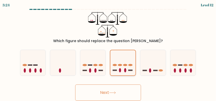
click at [127, 68] on icon at bounding box center [122, 62] width 25 height 21
click at [108, 52] on input "d." at bounding box center [108, 50] width 0 height 1
click at [94, 59] on icon at bounding box center [93, 62] width 26 height 21
click at [108, 52] on input "c." at bounding box center [108, 50] width 0 height 1
radio input "true"
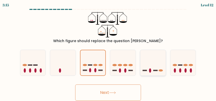
click at [153, 67] on icon at bounding box center [153, 62] width 26 height 21
click at [108, 52] on input "e." at bounding box center [108, 50] width 0 height 1
radio input "true"
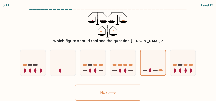
click at [115, 94] on icon at bounding box center [112, 92] width 7 height 3
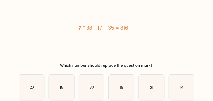
scroll to position [20, 0]
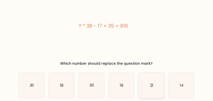
click at [151, 83] on text "21" at bounding box center [151, 84] width 3 height 5
click at [107, 31] on input "e. 21" at bounding box center [107, 30] width 0 height 1
radio input "true"
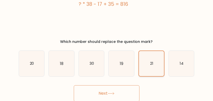
scroll to position [42, 0]
click at [126, 94] on button "Next" at bounding box center [107, 93] width 66 height 16
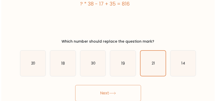
scroll to position [0, 0]
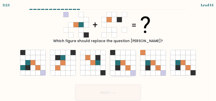
click at [119, 54] on icon at bounding box center [117, 52] width 5 height 5
click at [108, 52] on input "d." at bounding box center [108, 50] width 0 height 1
radio input "true"
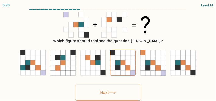
click at [104, 94] on button "Next" at bounding box center [108, 92] width 66 height 16
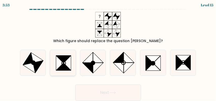
click at [68, 56] on icon at bounding box center [63, 58] width 14 height 7
click at [108, 52] on input "b." at bounding box center [108, 50] width 0 height 1
radio input "true"
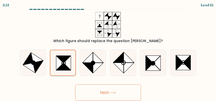
click at [64, 62] on icon at bounding box center [63, 59] width 14 height 7
click at [108, 52] on input "b." at bounding box center [108, 50] width 0 height 1
click at [111, 93] on icon at bounding box center [112, 92] width 7 height 3
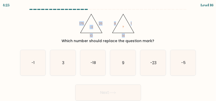
drag, startPoint x: 77, startPoint y: 17, endPoint x: 131, endPoint y: 35, distance: 56.6
click at [131, 35] on div "@import url('https://fonts.googleapis.com/css?family=Abril+Fatface:400,100,100i…" at bounding box center [108, 28] width 182 height 32
copy g "175 25 10 -3 @import url('https://fonts.googleapis.com/css?family=Abril+Fatface…"
click at [65, 19] on div "@import url('https://fonts.googleapis.com/css?family=Abril+Fatface:400,100,100i…" at bounding box center [108, 28] width 182 height 32
drag, startPoint x: 70, startPoint y: 15, endPoint x: 148, endPoint y: 40, distance: 82.2
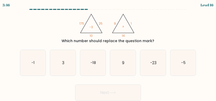
click at [148, 40] on div "@import url('https://fonts.googleapis.com/css?family=Abril+Fatface:400,100,100i…" at bounding box center [108, 28] width 182 height 32
click at [155, 41] on div "Which number should replace the question mark?" at bounding box center [108, 40] width 170 height 5
drag, startPoint x: 155, startPoint y: 41, endPoint x: 79, endPoint y: 26, distance: 76.8
click at [79, 26] on div "@import url('https://fonts.googleapis.com/css?family=Abril+Fatface:400,100,100i…" at bounding box center [108, 28] width 182 height 32
copy div "175 25 10 -3 @import url('https://fonts.googleapis.com/css?family=Abril+Fatface…"
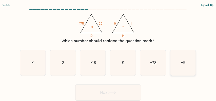
click at [183, 59] on icon "-5" at bounding box center [183, 63] width 26 height 26
click at [108, 52] on input "f. -5" at bounding box center [108, 50] width 0 height 1
radio input "true"
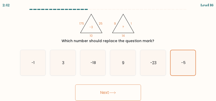
click at [109, 95] on button "Next" at bounding box center [108, 92] width 66 height 16
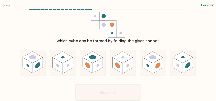
click at [75, 34] on div "Which cube can be formed by folding the given shape?" at bounding box center [108, 28] width 182 height 32
click at [101, 63] on rect at bounding box center [98, 65] width 10 height 16
click at [108, 52] on input "c." at bounding box center [108, 50] width 0 height 1
radio input "true"
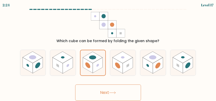
click at [98, 88] on button "Next" at bounding box center [108, 92] width 66 height 16
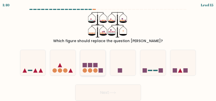
click at [84, 72] on circle at bounding box center [84, 70] width 4 height 4
click at [108, 52] on input "c." at bounding box center [108, 50] width 0 height 1
radio input "true"
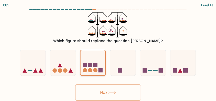
click at [92, 65] on icon at bounding box center [92, 62] width 25 height 21
click at [108, 52] on input "c." at bounding box center [108, 50] width 0 height 1
click at [66, 67] on icon at bounding box center [63, 62] width 26 height 21
click at [108, 52] on input "b." at bounding box center [108, 50] width 0 height 1
radio input "true"
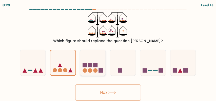
click at [95, 64] on rect at bounding box center [95, 65] width 4 height 4
click at [108, 52] on input "c." at bounding box center [108, 50] width 0 height 1
radio input "true"
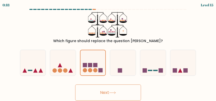
click at [108, 96] on button "Next" at bounding box center [108, 92] width 66 height 16
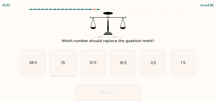
click at [57, 62] on icon "15" at bounding box center [63, 63] width 26 height 26
click at [108, 52] on input "b. 15" at bounding box center [108, 50] width 0 height 1
radio input "true"
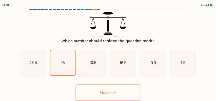
click at [102, 93] on button "Next" at bounding box center [108, 92] width 66 height 16
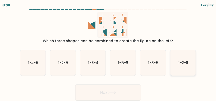
click at [171, 59] on icon "1-2-6" at bounding box center [183, 63] width 26 height 26
click at [108, 52] on input "f. 1-2-6" at bounding box center [108, 50] width 0 height 1
radio input "true"
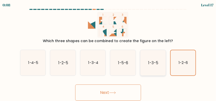
click at [153, 56] on icon "1-3-5" at bounding box center [153, 63] width 26 height 26
click at [108, 52] on input "e. 1-3-5" at bounding box center [108, 50] width 0 height 1
radio input "true"
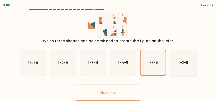
click at [179, 56] on icon "1-2-6" at bounding box center [183, 63] width 26 height 26
click at [108, 52] on input "f. 1-2-6" at bounding box center [108, 50] width 0 height 1
radio input "true"
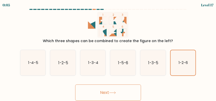
click at [123, 94] on button "Next" at bounding box center [108, 92] width 66 height 16
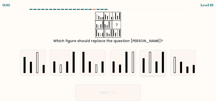
click at [147, 67] on icon at bounding box center [153, 63] width 26 height 26
click at [108, 52] on input "e." at bounding box center [108, 50] width 0 height 1
radio input "true"
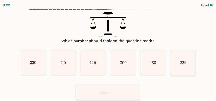
click at [177, 62] on icon "225" at bounding box center [183, 63] width 26 height 26
click at [108, 52] on input "f. 225" at bounding box center [108, 50] width 0 height 1
radio input "true"
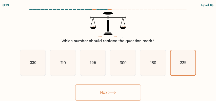
click at [132, 89] on button "Next" at bounding box center [108, 92] width 66 height 16
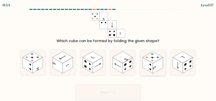
click at [153, 68] on rect at bounding box center [158, 65] width 10 height 16
click at [108, 52] on input "e." at bounding box center [108, 50] width 0 height 1
radio input "true"
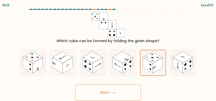
click at [111, 90] on button "Next" at bounding box center [108, 92] width 66 height 16
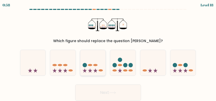
click at [90, 70] on icon at bounding box center [90, 70] width 4 height 4
click at [108, 52] on input "c." at bounding box center [108, 50] width 0 height 1
radio input "true"
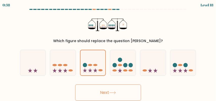
click at [113, 86] on button "Next" at bounding box center [108, 92] width 66 height 16
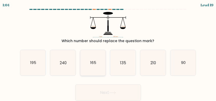
click at [100, 60] on icon "165" at bounding box center [93, 63] width 26 height 26
click at [108, 52] on input "c. 165" at bounding box center [108, 50] width 0 height 1
radio input "true"
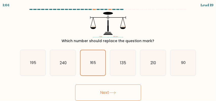
click at [105, 88] on button "Next" at bounding box center [108, 92] width 66 height 16
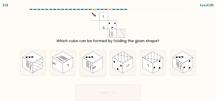
click at [91, 68] on rect at bounding box center [87, 65] width 10 height 16
click at [108, 52] on input "c." at bounding box center [108, 50] width 0 height 1
radio input "true"
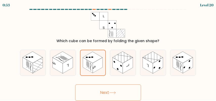
click at [107, 92] on button "Next" at bounding box center [108, 92] width 66 height 16
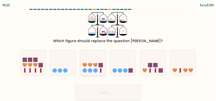
click at [100, 56] on icon at bounding box center [93, 62] width 26 height 21
click at [108, 52] on input "c." at bounding box center [108, 50] width 0 height 1
radio input "true"
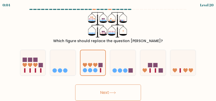
click at [110, 91] on button "Next" at bounding box center [108, 92] width 66 height 16
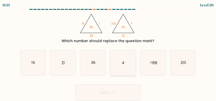
click at [128, 60] on icon "4" at bounding box center [123, 63] width 26 height 26
click at [108, 52] on input "d. 4" at bounding box center [108, 50] width 0 height 1
radio input "true"
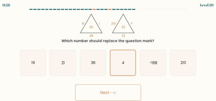
click at [115, 89] on button "Next" at bounding box center [108, 92] width 66 height 16
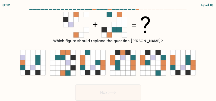
click at [170, 61] on div "f." at bounding box center [183, 63] width 30 height 26
click at [169, 64] on div "f." at bounding box center [183, 63] width 30 height 26
click at [174, 63] on icon at bounding box center [172, 62] width 5 height 5
click at [108, 52] on input "f." at bounding box center [108, 50] width 0 height 1
radio input "true"
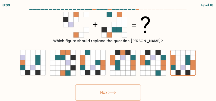
click at [118, 90] on button "Next" at bounding box center [108, 92] width 66 height 16
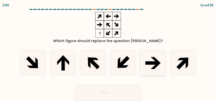
click at [154, 58] on icon at bounding box center [156, 60] width 10 height 6
click at [108, 52] on input "e." at bounding box center [108, 50] width 0 height 1
radio input "true"
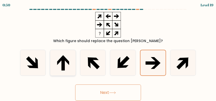
click at [62, 68] on icon at bounding box center [62, 63] width 3 height 13
click at [108, 52] on input "b." at bounding box center [108, 50] width 0 height 1
radio input "true"
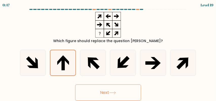
click at [101, 88] on button "Next" at bounding box center [108, 92] width 66 height 16
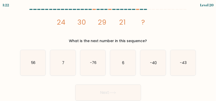
drag, startPoint x: 54, startPoint y: 22, endPoint x: 148, endPoint y: 41, distance: 96.5
click at [148, 41] on div "image/svg+xml 24 30 29 21 ? What is the next number in this sequence?" at bounding box center [108, 28] width 182 height 32
copy div "24 30 29 21 ? What is the next number in this sequence?"
click at [123, 51] on icon "6" at bounding box center [123, 63] width 26 height 26
click at [108, 51] on input "d. 6" at bounding box center [108, 50] width 0 height 1
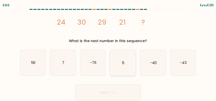
radio input "true"
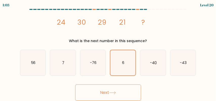
click at [113, 93] on icon at bounding box center [112, 92] width 7 height 3
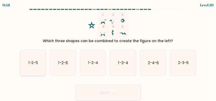
click at [34, 62] on text "1-2-5" at bounding box center [33, 62] width 10 height 5
click at [108, 52] on input "a. 1-2-5" at bounding box center [108, 50] width 0 height 1
radio input "true"
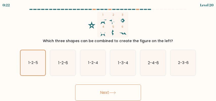
click at [109, 96] on button "Next" at bounding box center [108, 92] width 66 height 16
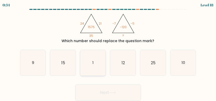
click at [103, 62] on icon "1" at bounding box center [93, 63] width 26 height 26
click at [108, 52] on input "c. 1" at bounding box center [108, 50] width 0 height 1
radio input "true"
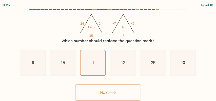
click at [114, 90] on button "Next" at bounding box center [108, 92] width 66 height 16
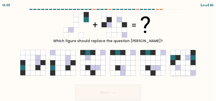
click at [187, 66] on icon at bounding box center [187, 67] width 5 height 5
click at [108, 52] on input "f." at bounding box center [108, 50] width 0 height 1
radio input "true"
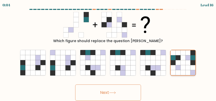
click at [177, 63] on icon at bounding box center [178, 62] width 5 height 5
click at [108, 52] on input "f." at bounding box center [108, 50] width 0 height 1
click at [89, 60] on icon at bounding box center [87, 62] width 5 height 5
click at [108, 52] on input "c." at bounding box center [108, 50] width 0 height 1
radio input "true"
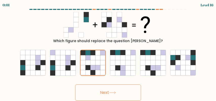
click at [110, 93] on button "Next" at bounding box center [108, 92] width 66 height 16
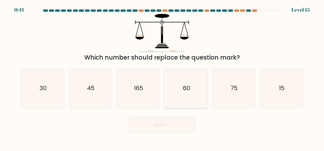
click at [192, 97] on icon "60" at bounding box center [186, 89] width 40 height 40
click at [162, 77] on input "d. 60" at bounding box center [162, 76] width 0 height 1
radio input "true"
click at [161, 100] on button "Next" at bounding box center [162, 125] width 66 height 16
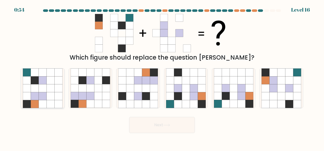
click at [39, 100] on icon at bounding box center [43, 96] width 8 height 8
click at [162, 77] on input "a." at bounding box center [162, 76] width 0 height 1
radio input "true"
click at [191, 100] on icon at bounding box center [194, 104] width 8 height 8
click at [162, 77] on input "d." at bounding box center [162, 76] width 0 height 1
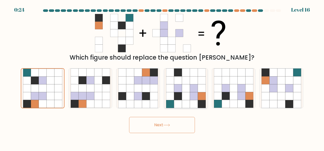
radio input "true"
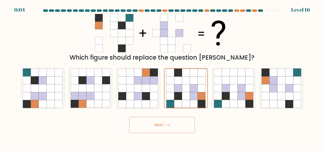
click at [164, 100] on button "Next" at bounding box center [162, 125] width 66 height 16
click at [163, 100] on button "Next" at bounding box center [162, 125] width 66 height 16
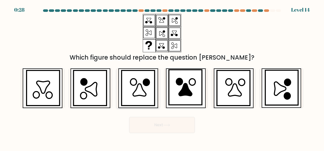
click at [146, 83] on icon at bounding box center [146, 82] width 6 height 7
click at [162, 77] on input "c." at bounding box center [162, 76] width 0 height 1
radio input "true"
click at [163, 124] on button "Next" at bounding box center [162, 125] width 66 height 16
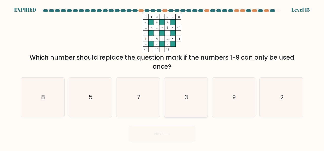
click at [186, 97] on text "3" at bounding box center [186, 97] width 4 height 8
click at [162, 77] on input "d. 3" at bounding box center [162, 76] width 0 height 1
radio input "true"
click at [154, 143] on body "EXPIRED Level 15" at bounding box center [162, 75] width 324 height 151
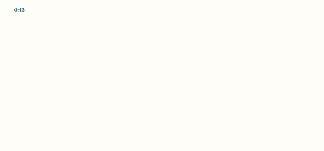
click at [155, 131] on body "0:43" at bounding box center [162, 75] width 324 height 151
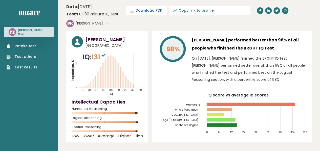
click at [147, 8] on span "Download PDF" at bounding box center [149, 10] width 26 height 5
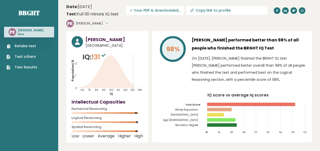
click at [190, 27] on header "Date: October 10, 2025 Test: Full 30 minute IQ test Download PDF Downloading...…" at bounding box center [189, 16] width 246 height 26
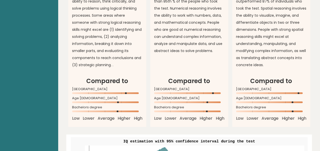
scroll to position [485, 0]
